Goal: Check status

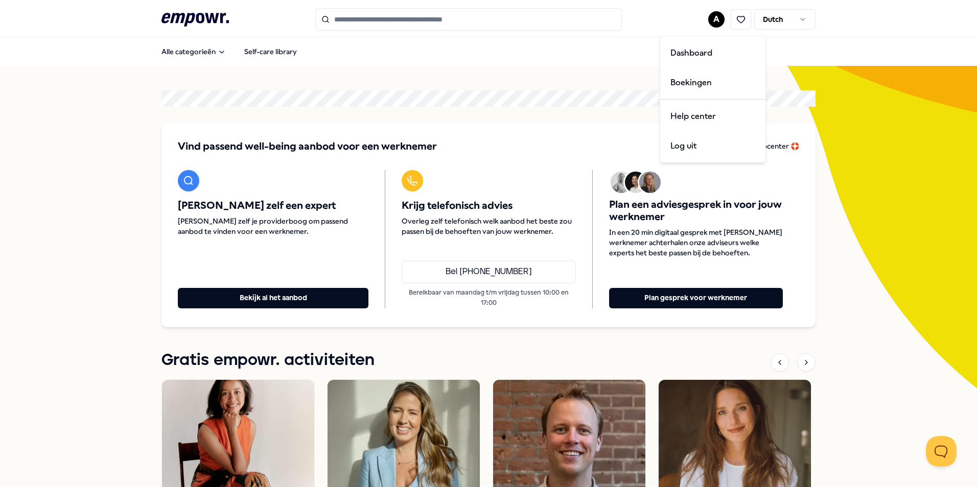
click at [708, 27] on html ".empowr-logo_svg__cls-1{fill:#03032f} A Dutch Alle categorieën Self-care librar…" at bounding box center [488, 243] width 977 height 487
click at [707, 77] on div "Boekingen" at bounding box center [712, 83] width 101 height 30
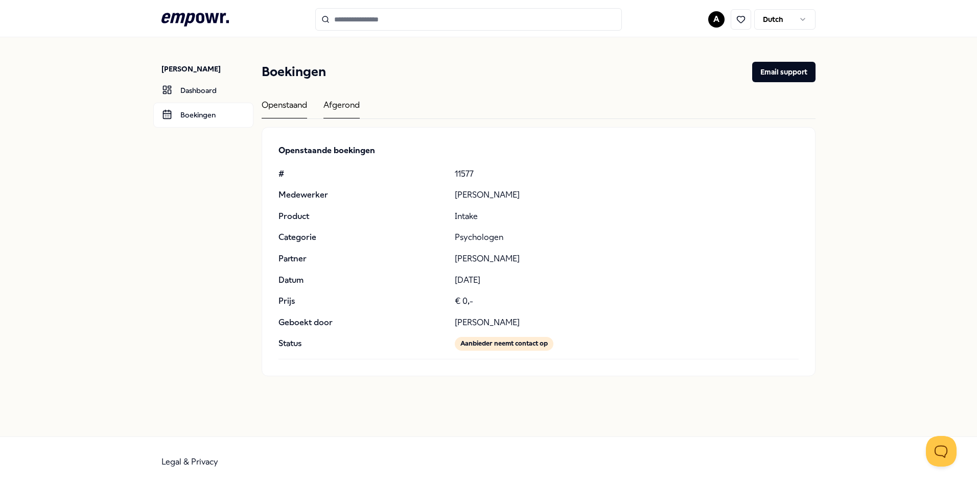
click at [325, 103] on div "Afgerond" at bounding box center [341, 109] width 36 height 20
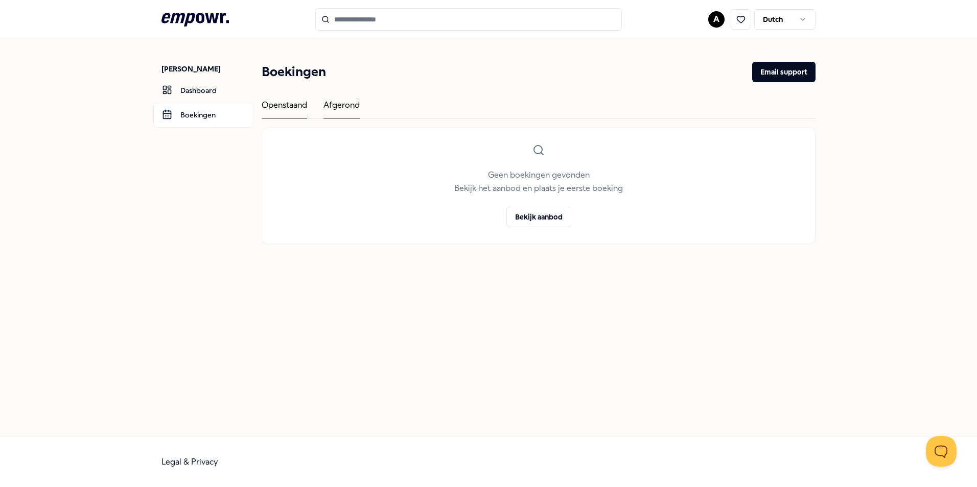
click at [294, 107] on div "Openstaand" at bounding box center [283, 109] width 45 height 20
